Goal: Task Accomplishment & Management: Manage account settings

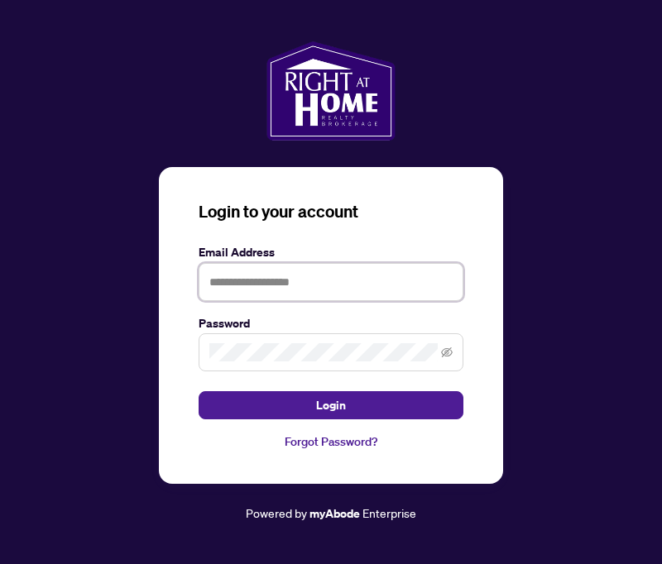
type input "**********"
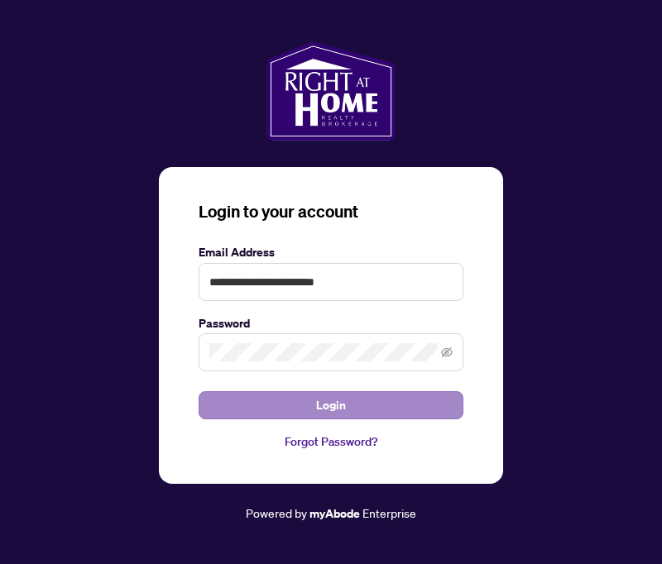
click at [331, 405] on span "Login" at bounding box center [331, 405] width 30 height 26
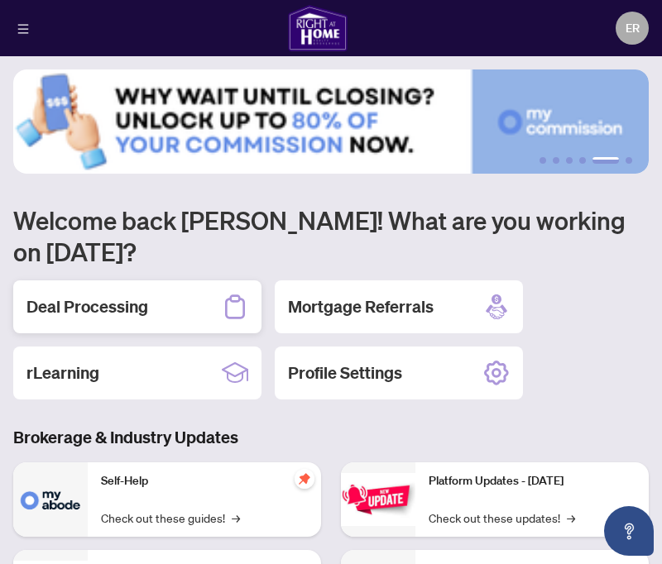
click at [137, 295] on h2 "Deal Processing" at bounding box center [87, 306] width 122 height 23
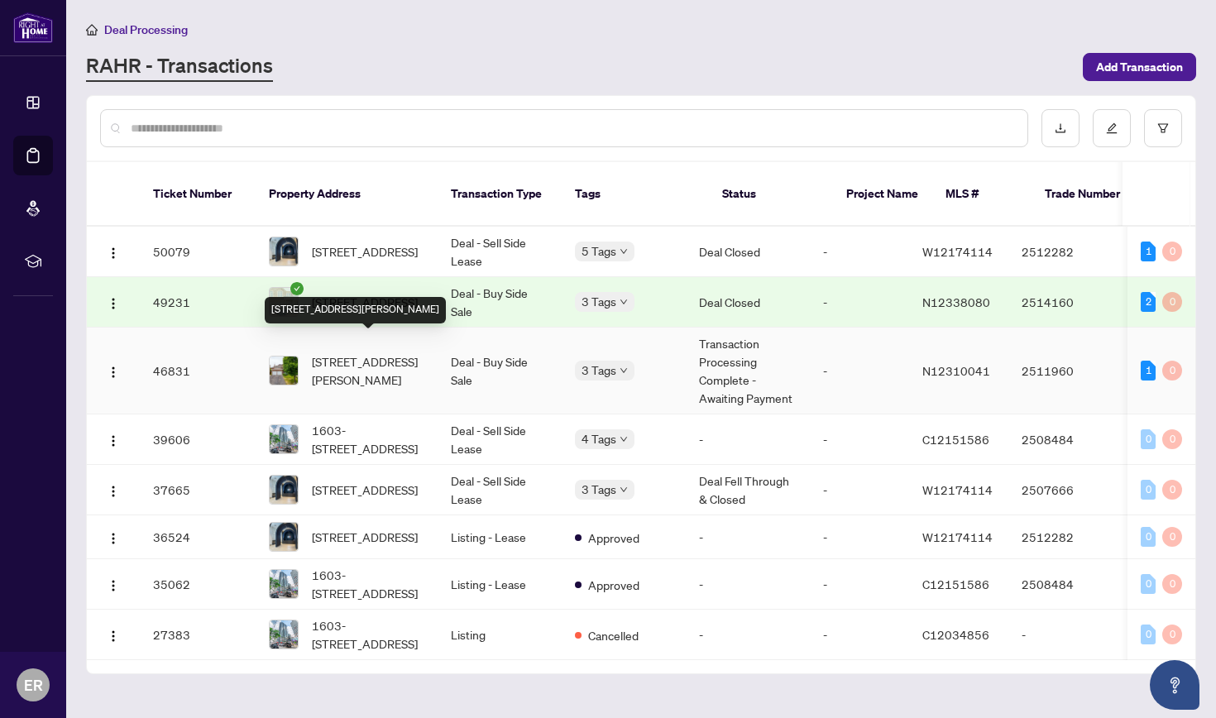
click at [352, 362] on span "[STREET_ADDRESS][PERSON_NAME]" at bounding box center [368, 370] width 113 height 36
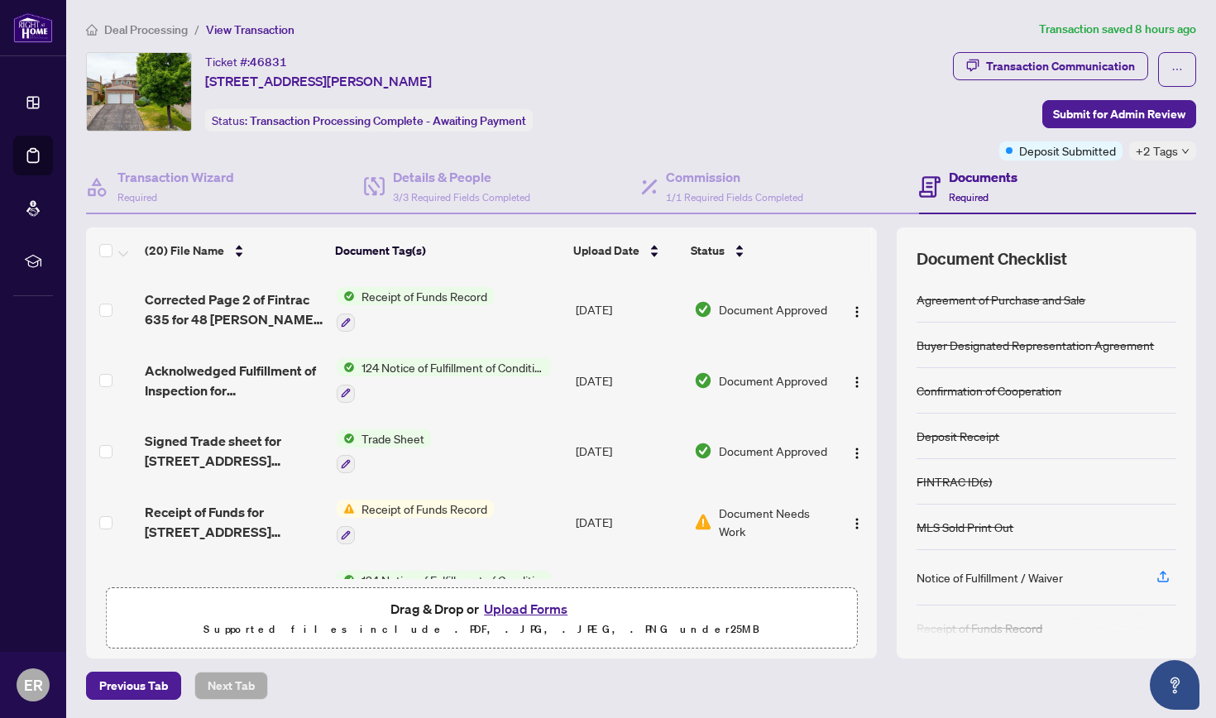
click at [661, 181] on h4 "Documents" at bounding box center [983, 177] width 69 height 20
click at [661, 64] on div "Transaction Communication" at bounding box center [1060, 66] width 149 height 26
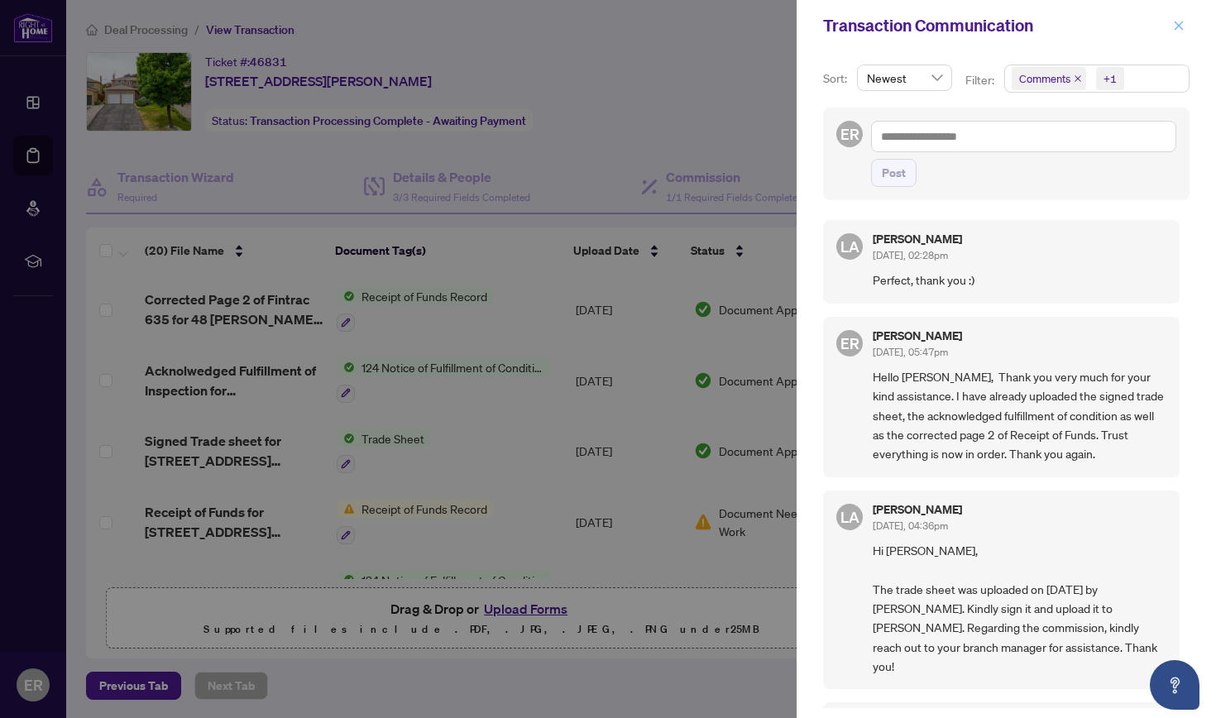
click at [661, 24] on icon "close" at bounding box center [1179, 26] width 12 height 12
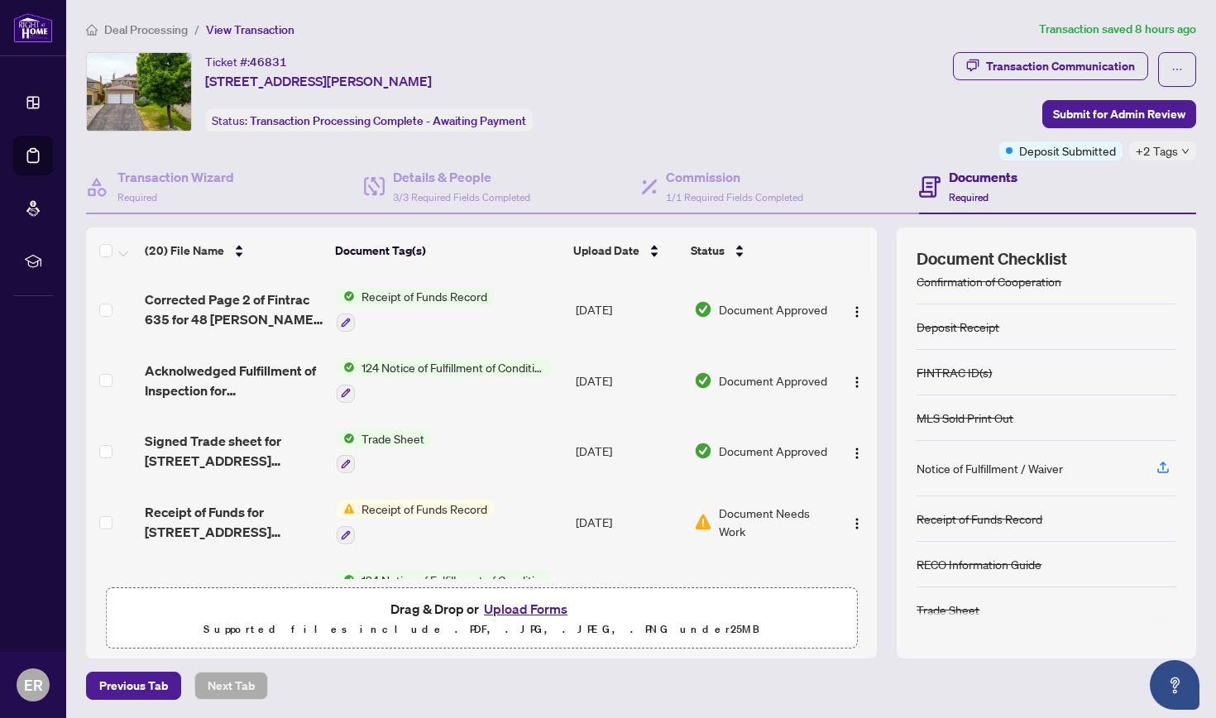
scroll to position [109, 0]
click at [661, 65] on div "Transaction Communication" at bounding box center [1060, 66] width 149 height 26
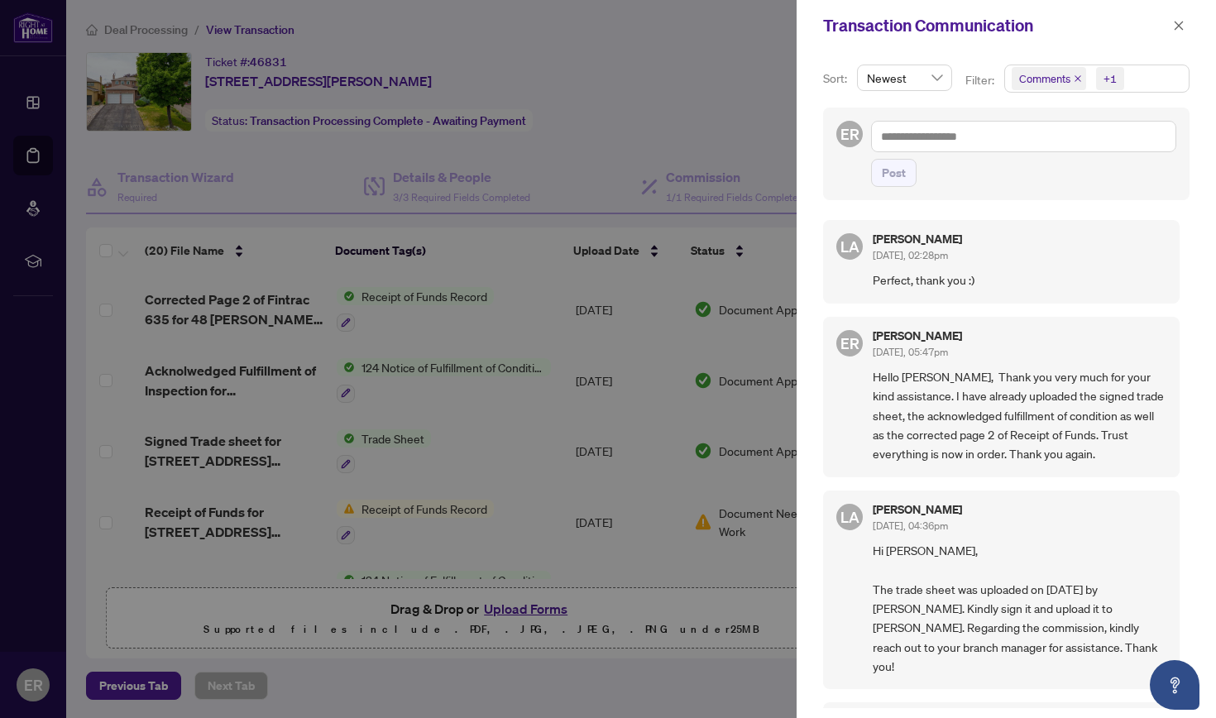
scroll to position [0, 0]
click at [661, 22] on icon "close" at bounding box center [1179, 26] width 12 height 12
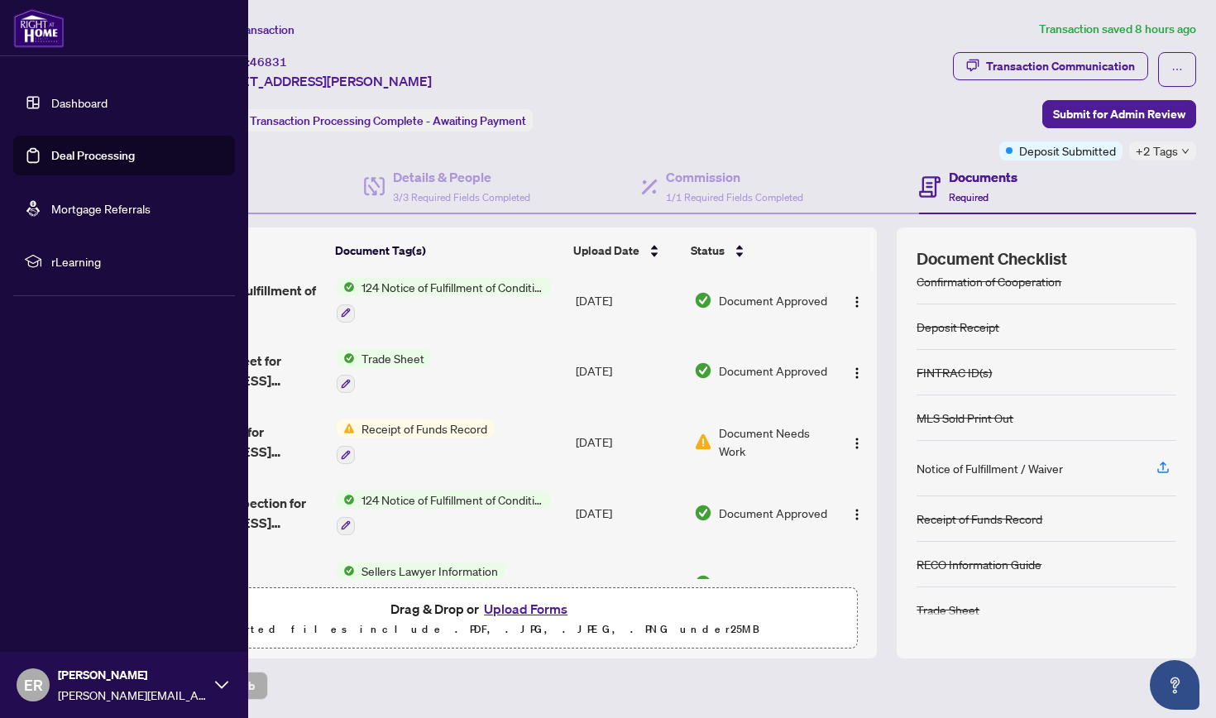
click at [93, 157] on link "Deal Processing" at bounding box center [93, 155] width 84 height 15
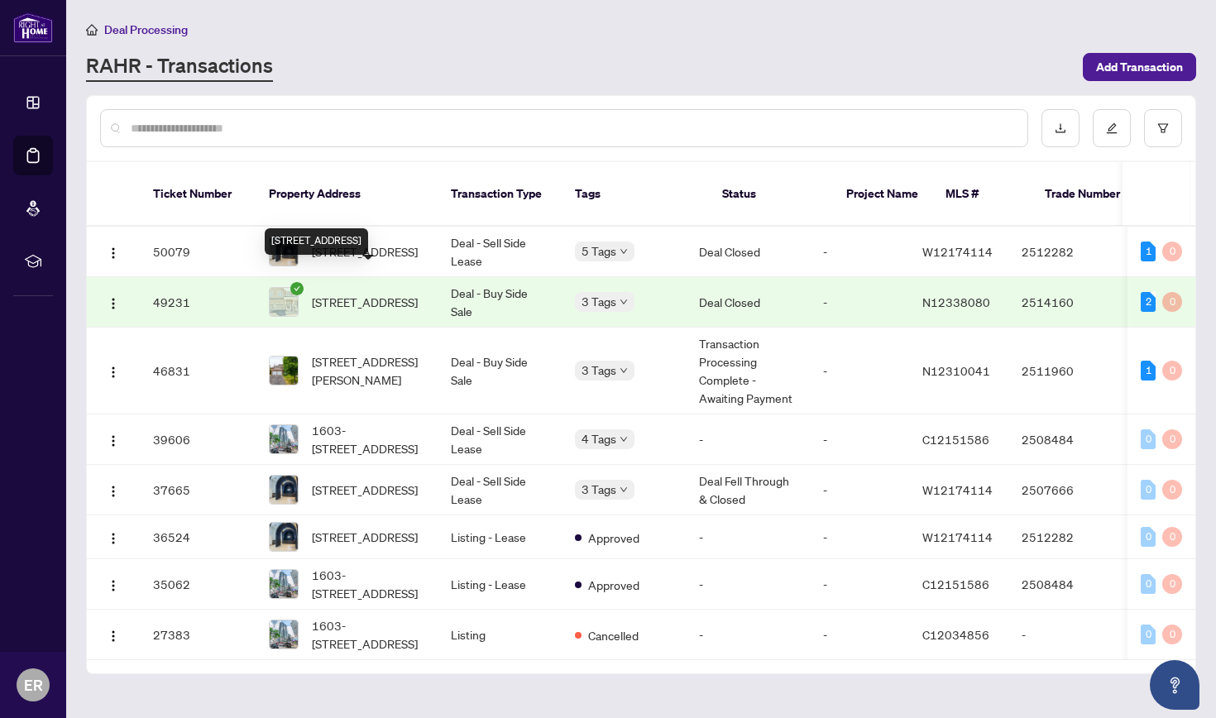
click at [358, 293] on span "[STREET_ADDRESS]" at bounding box center [365, 302] width 106 height 18
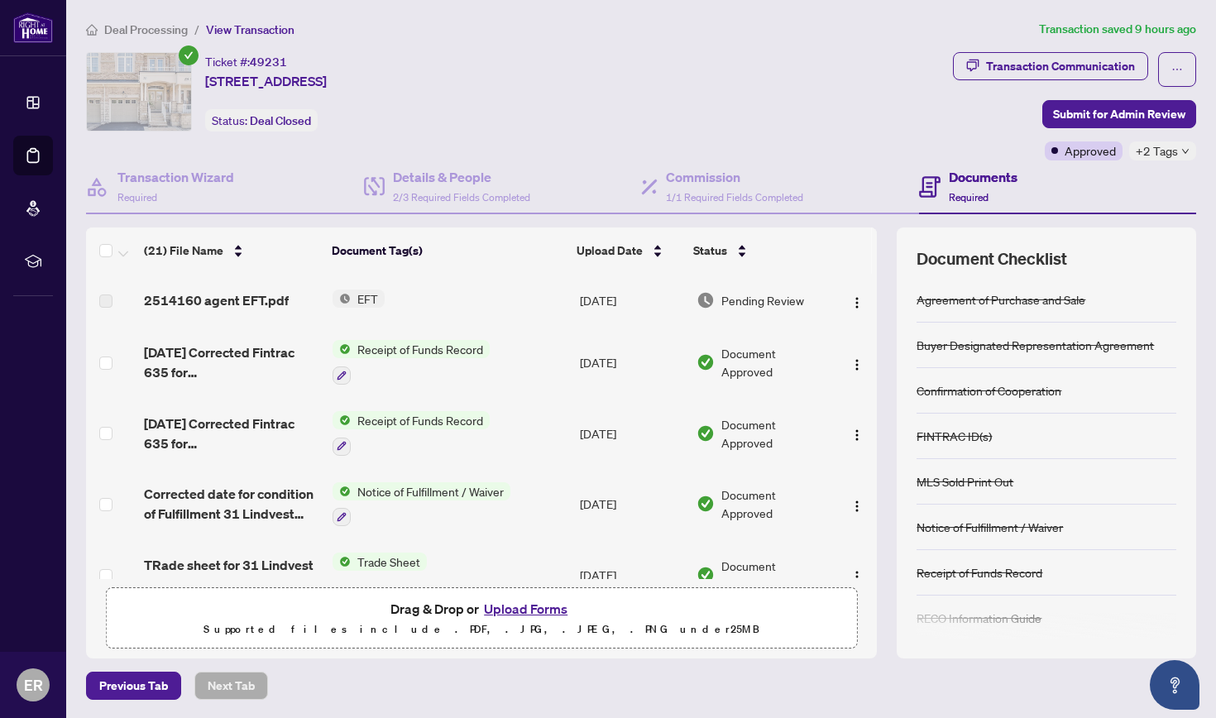
click at [355, 293] on span "EFT" at bounding box center [368, 299] width 34 height 18
click at [366, 300] on span "EFT" at bounding box center [368, 299] width 34 height 18
click at [341, 294] on img at bounding box center [342, 299] width 18 height 18
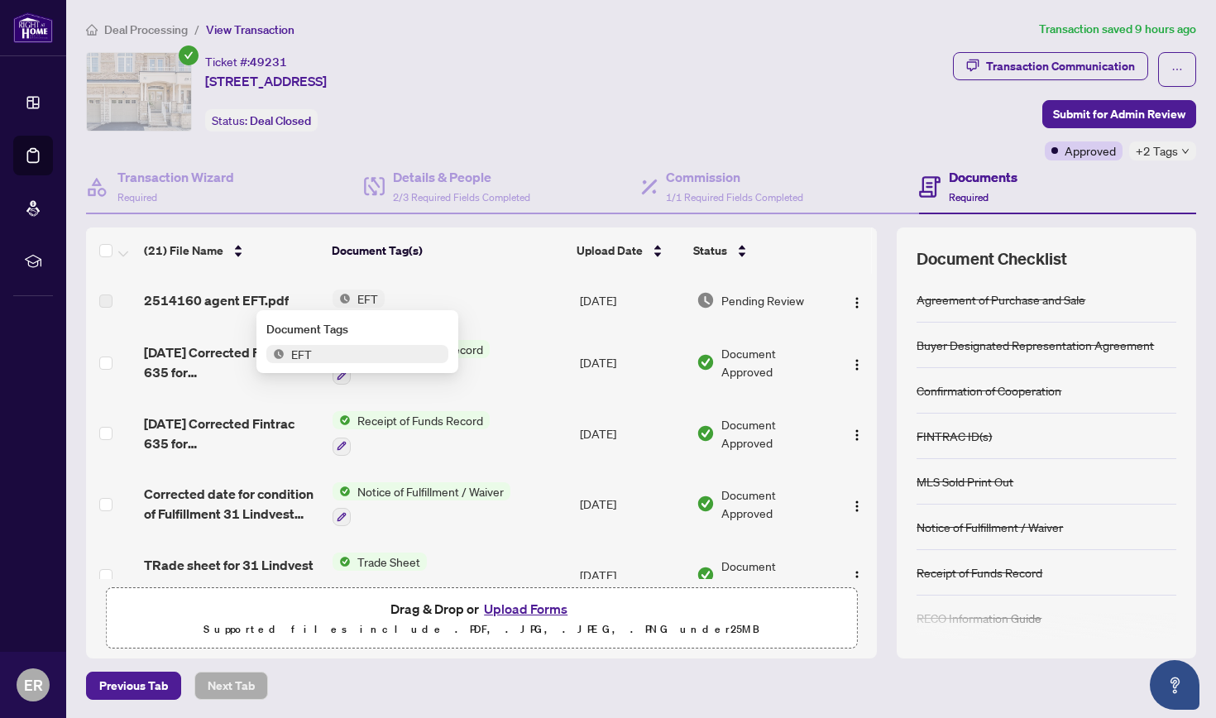
click at [305, 361] on span "EFT" at bounding box center [302, 354] width 34 height 18
click at [300, 352] on span "EFT" at bounding box center [302, 354] width 34 height 18
click at [226, 302] on span "2514160 agent EFT.pdf" at bounding box center [216, 300] width 145 height 20
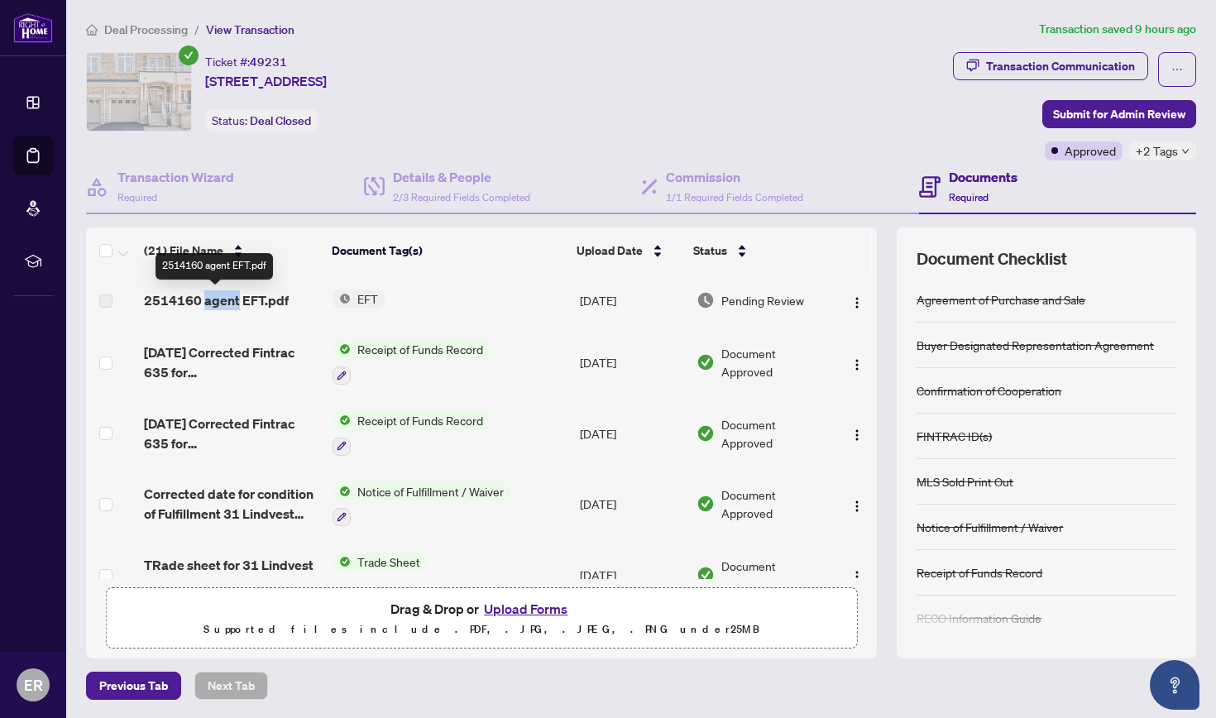
click at [226, 302] on span "2514160 agent EFT.pdf" at bounding box center [216, 300] width 145 height 20
click at [661, 299] on img "button" at bounding box center [857, 302] width 13 height 13
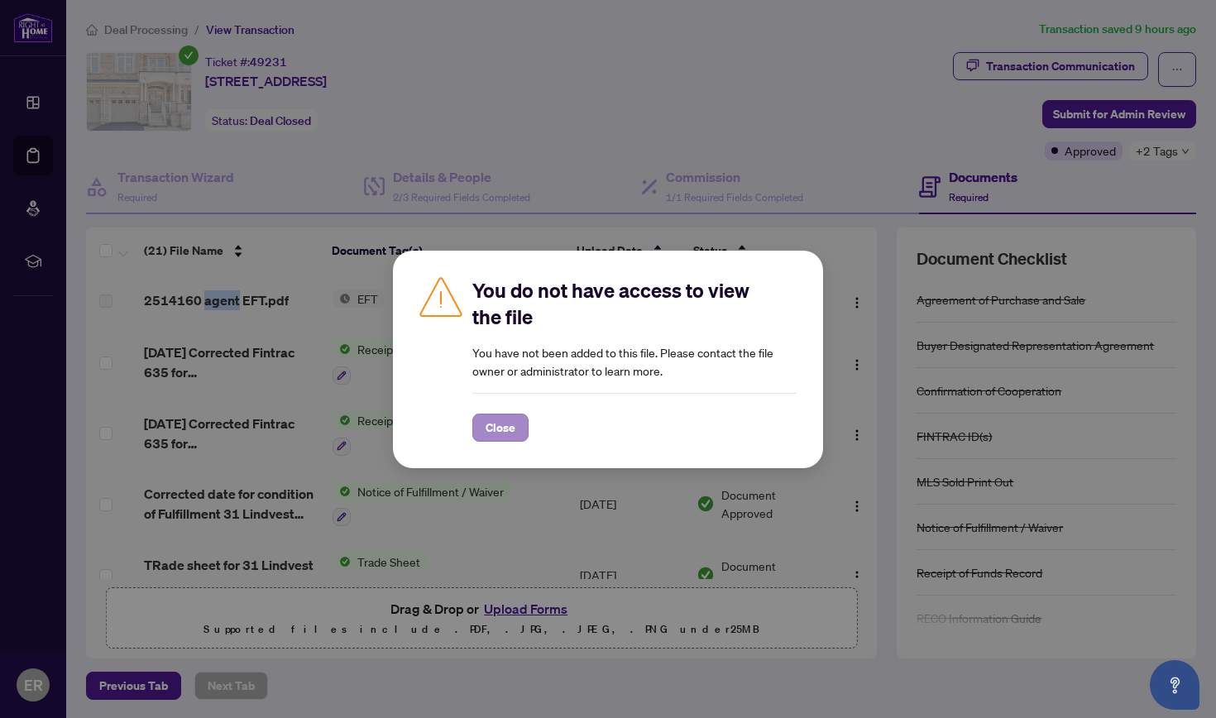
click at [504, 424] on span "Close" at bounding box center [501, 428] width 30 height 26
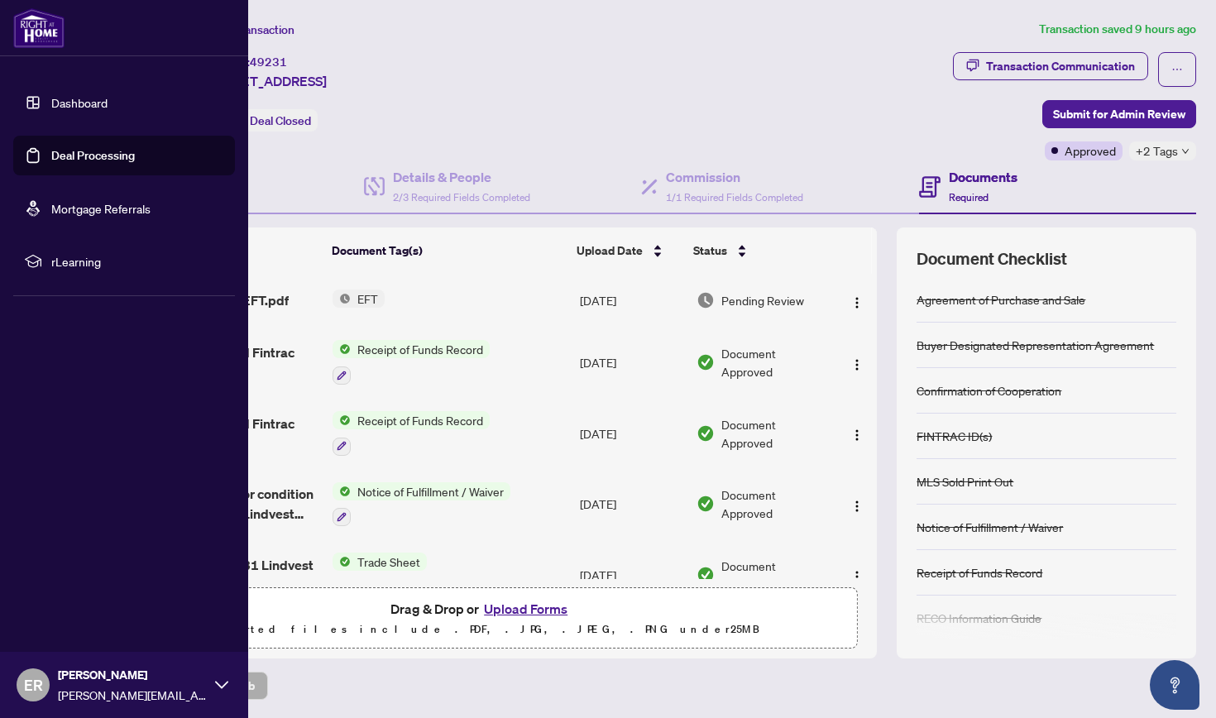
click at [84, 155] on link "Deal Processing" at bounding box center [93, 155] width 84 height 15
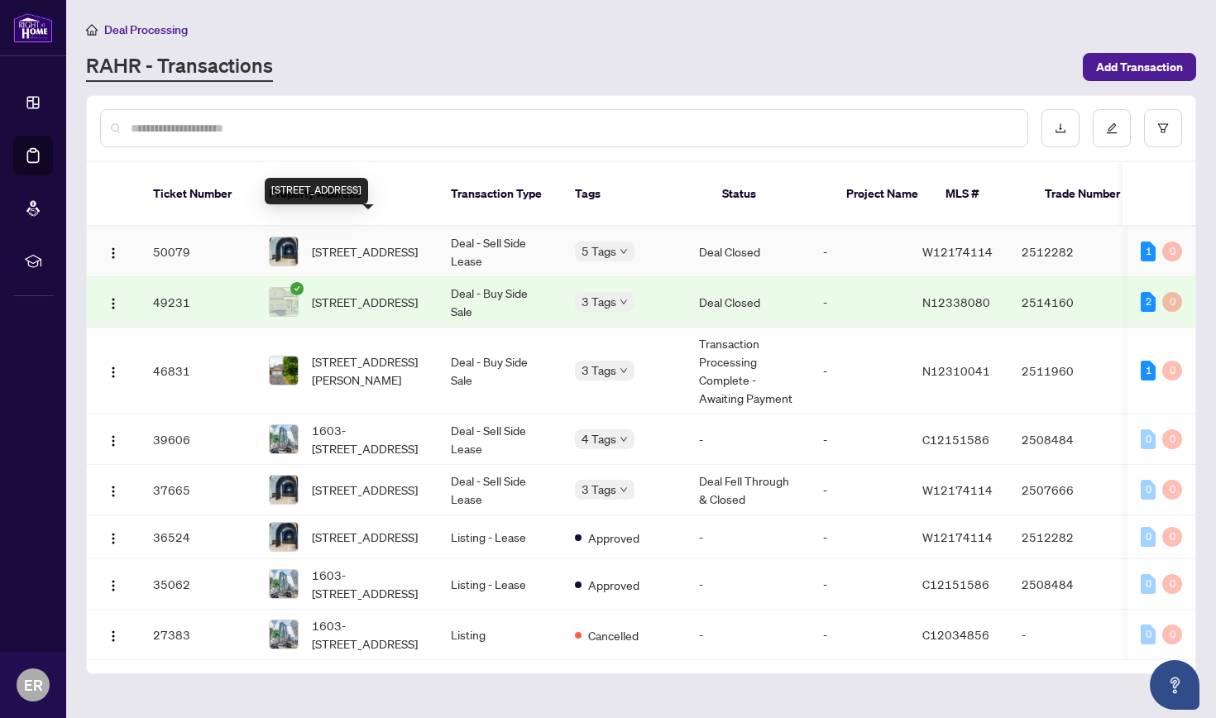
click at [381, 242] on span "[STREET_ADDRESS]" at bounding box center [365, 251] width 106 height 18
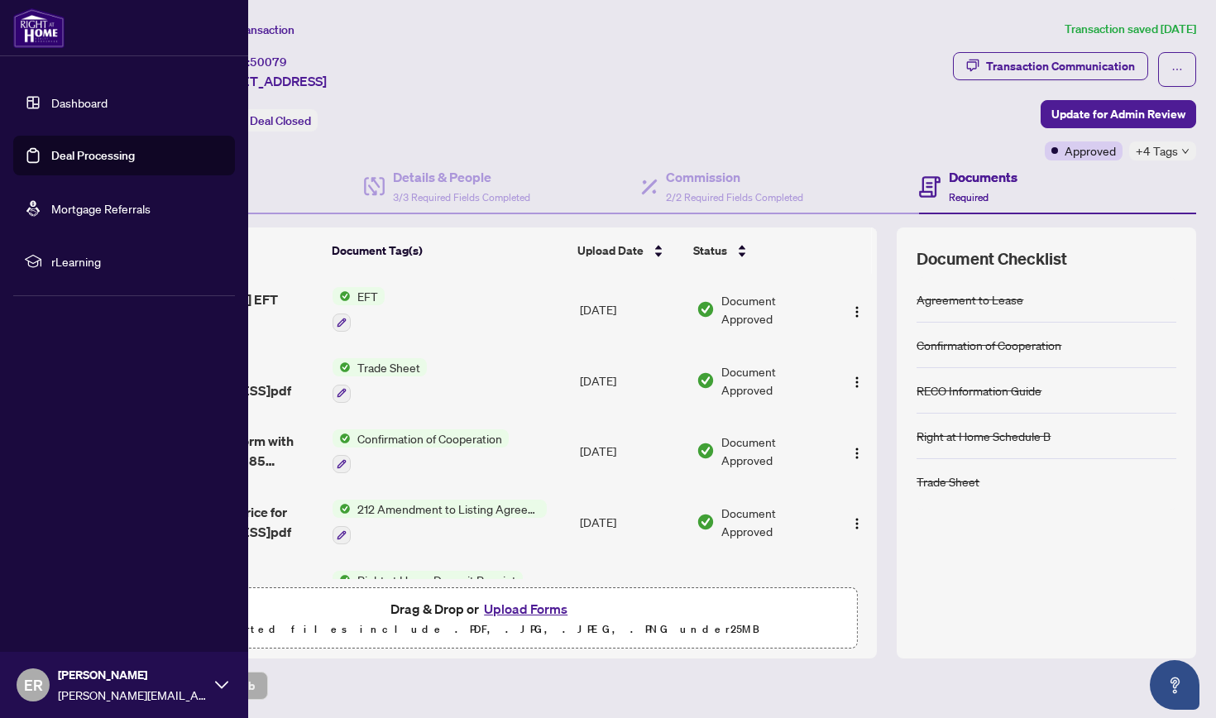
click at [92, 151] on link "Deal Processing" at bounding box center [93, 155] width 84 height 15
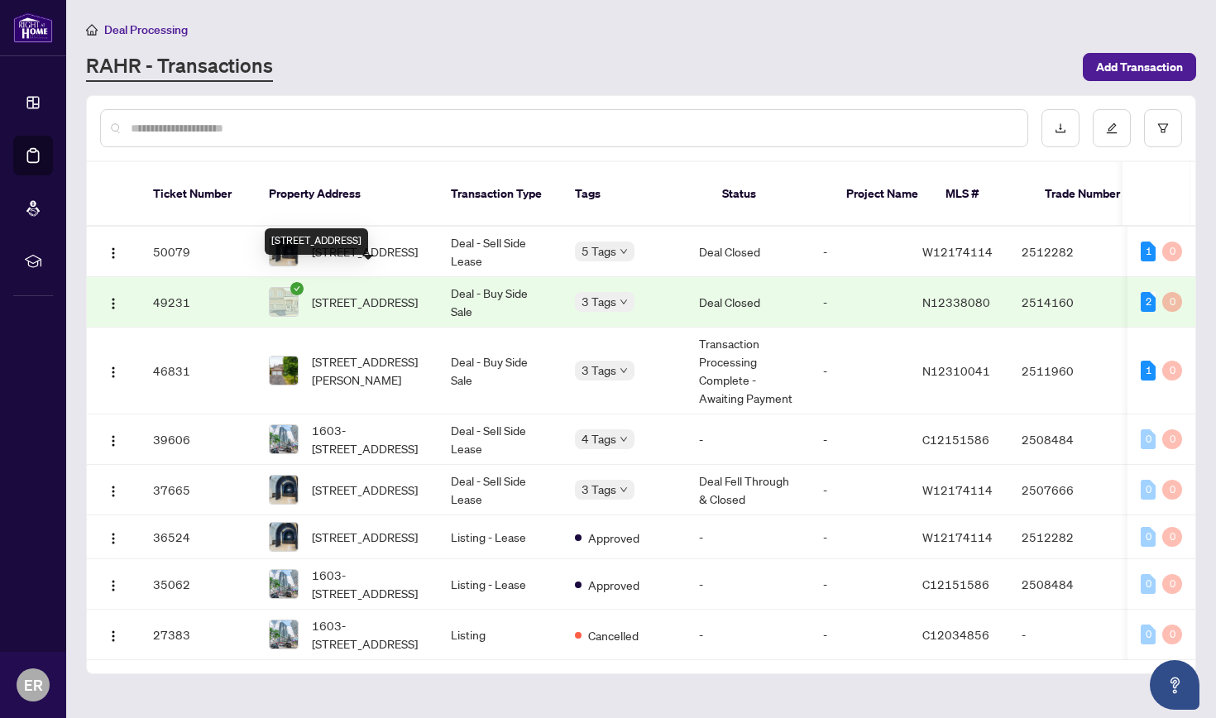
click at [370, 293] on span "[STREET_ADDRESS]" at bounding box center [365, 302] width 106 height 18
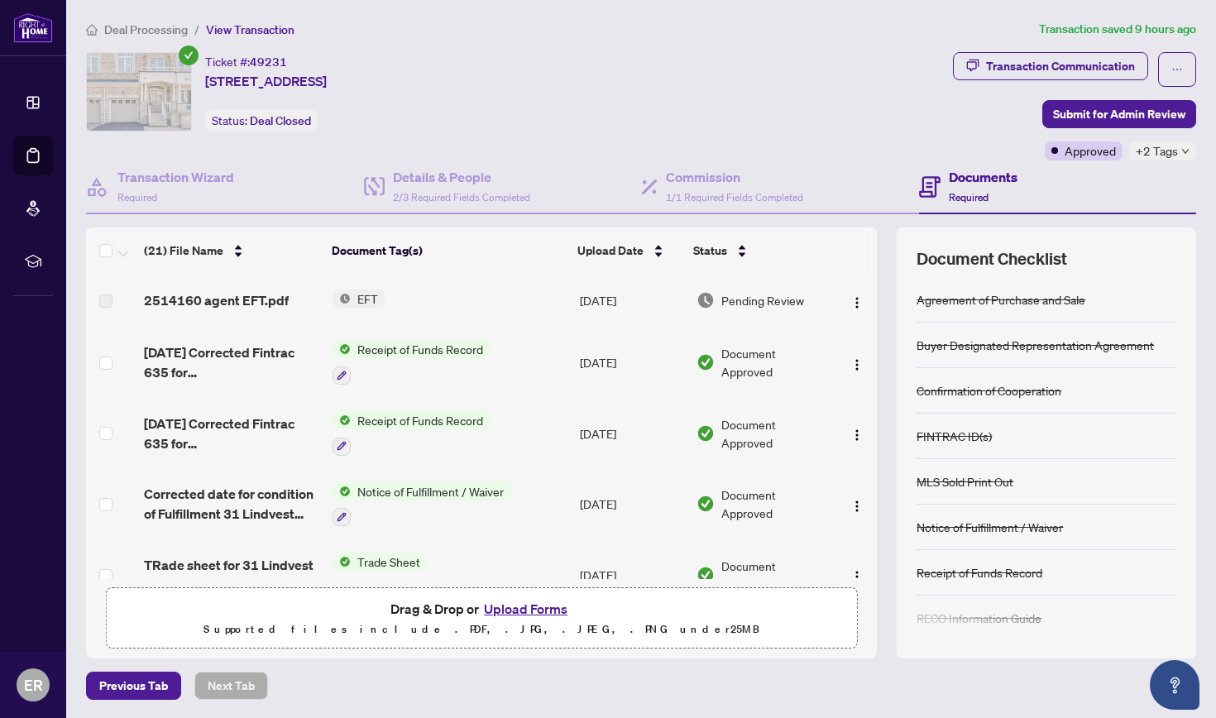
click at [661, 150] on icon "down" at bounding box center [1186, 151] width 8 height 8
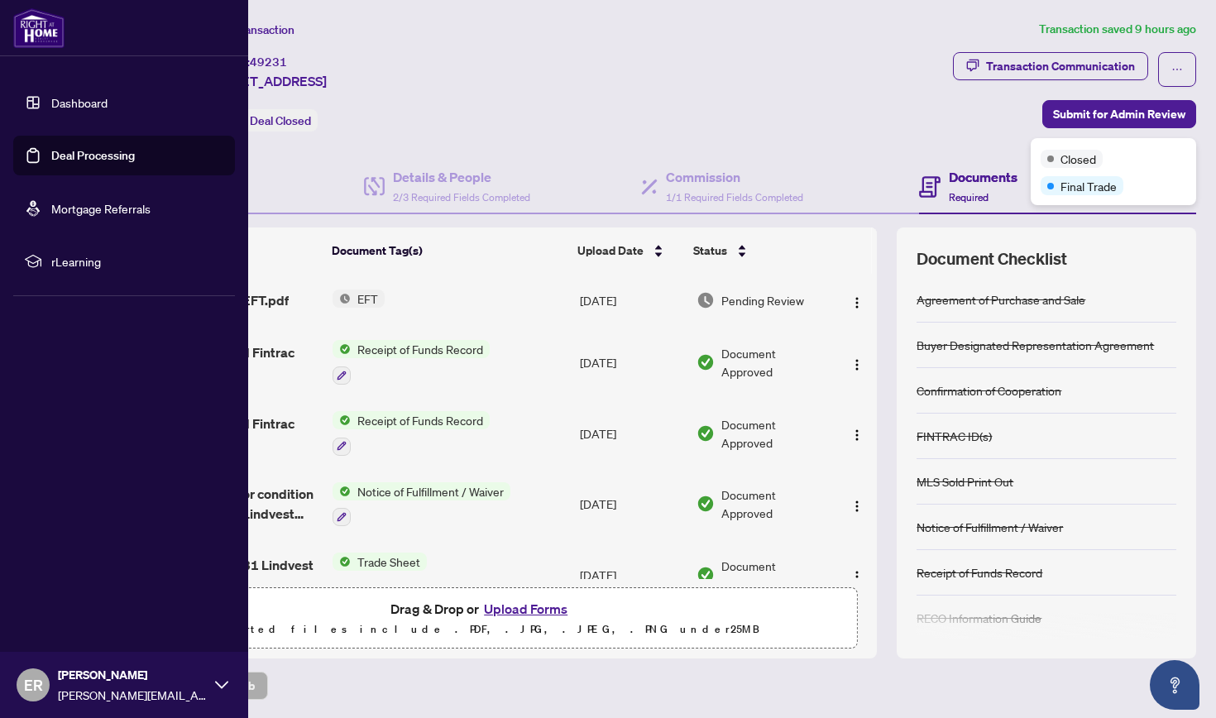
click at [108, 157] on link "Deal Processing" at bounding box center [93, 155] width 84 height 15
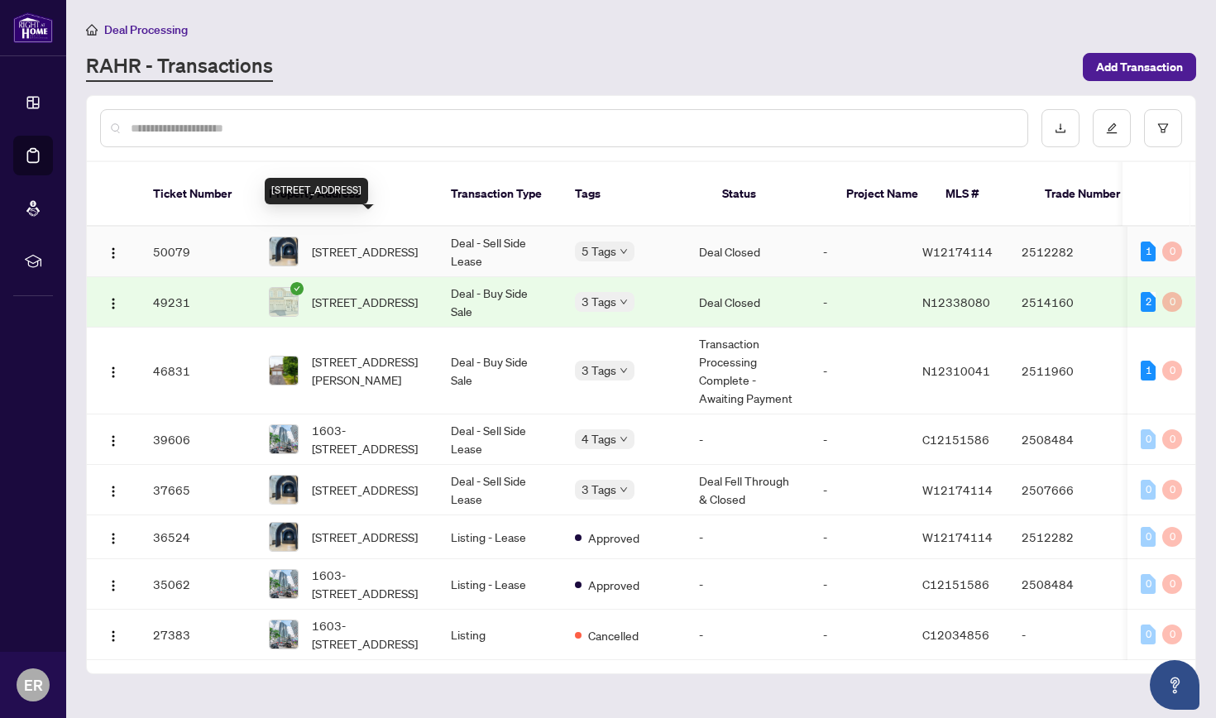
click at [381, 242] on span "[STREET_ADDRESS]" at bounding box center [365, 251] width 106 height 18
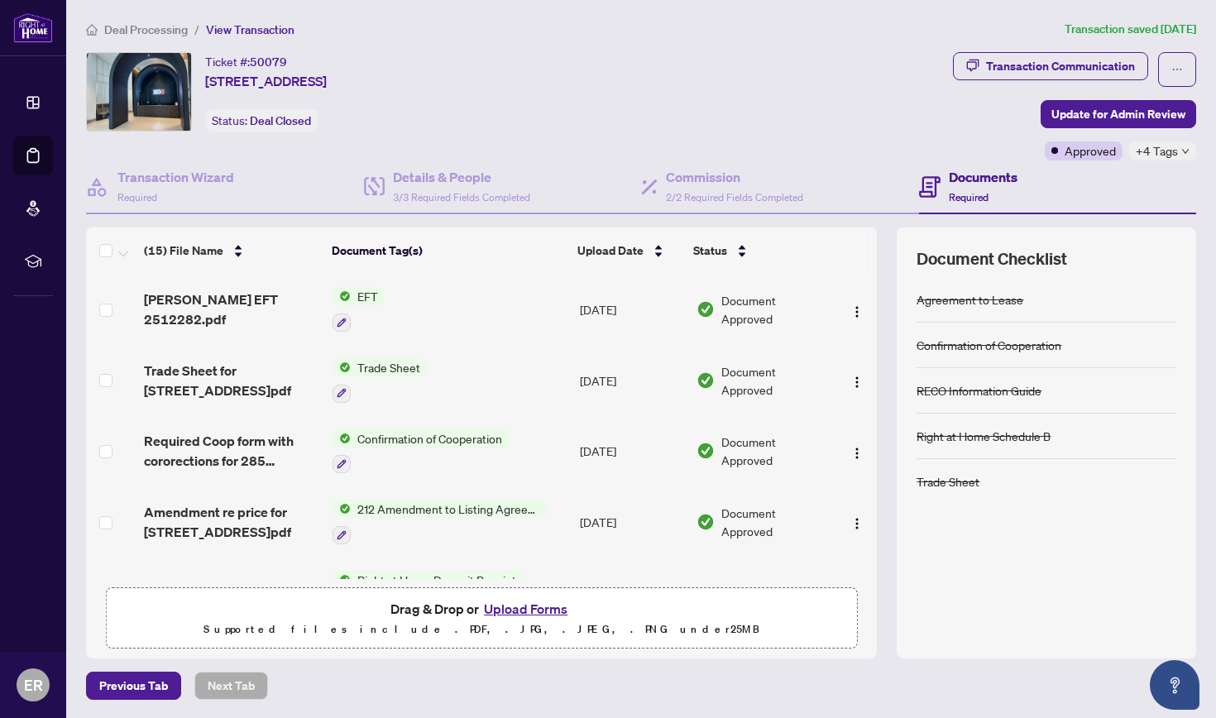
click at [661, 149] on icon "down" at bounding box center [1186, 151] width 8 height 8
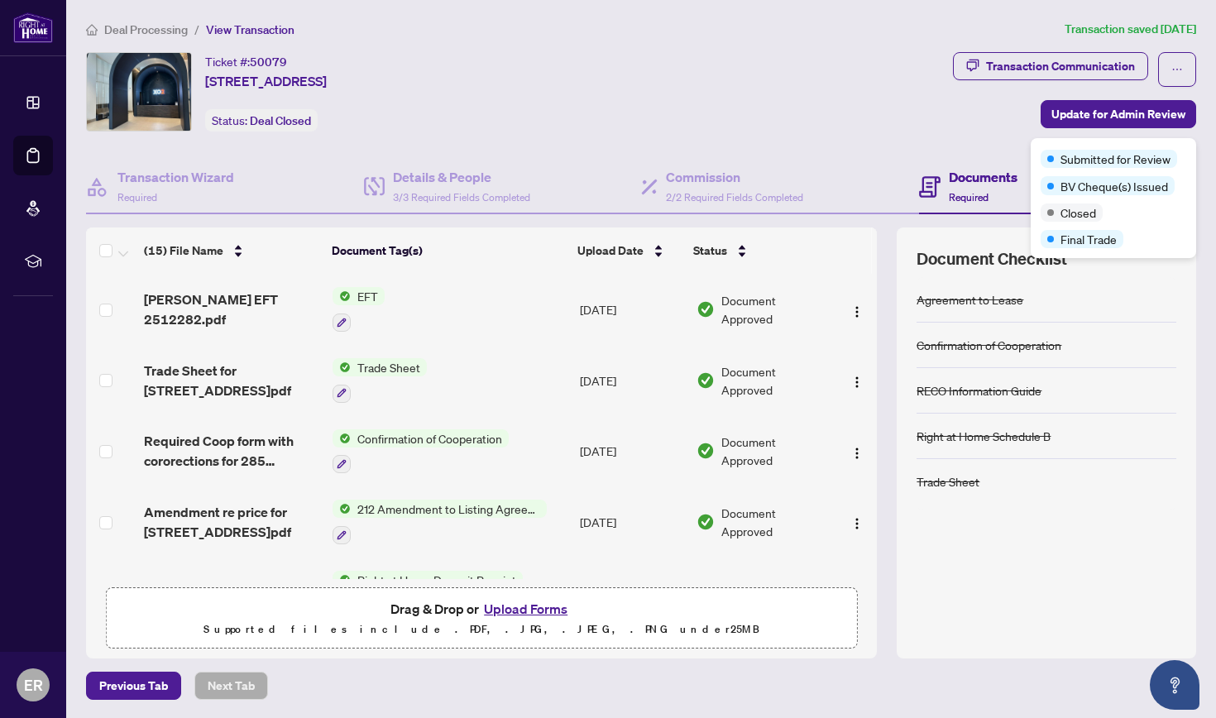
click at [35, 563] on span "ER" at bounding box center [33, 685] width 19 height 23
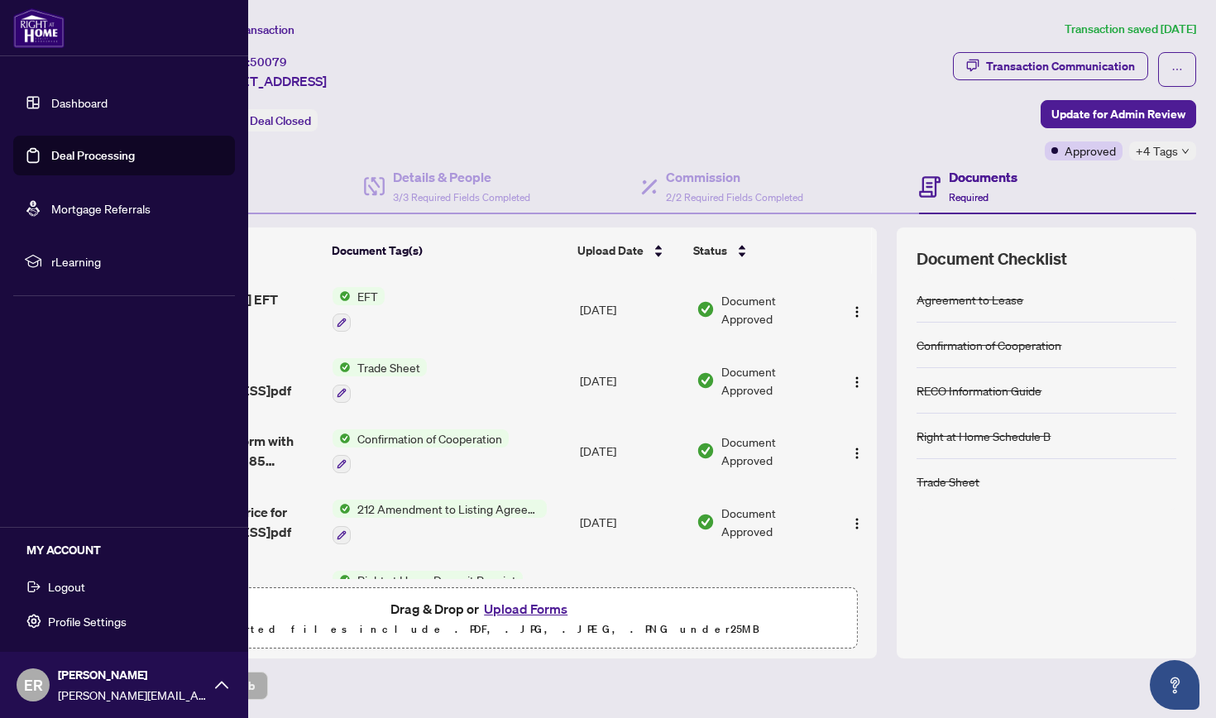
click at [82, 563] on span "Logout" at bounding box center [66, 586] width 37 height 26
